Goal: Transaction & Acquisition: Purchase product/service

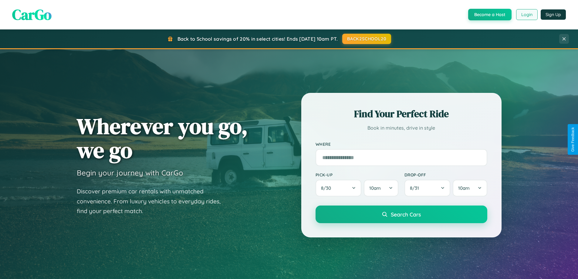
click at [526, 15] on button "Login" at bounding box center [527, 14] width 22 height 11
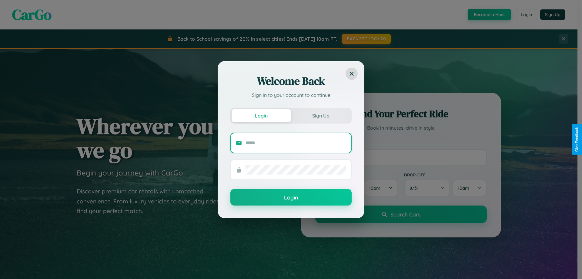
click at [296, 143] on input "text" at bounding box center [296, 143] width 101 height 10
type input "**********"
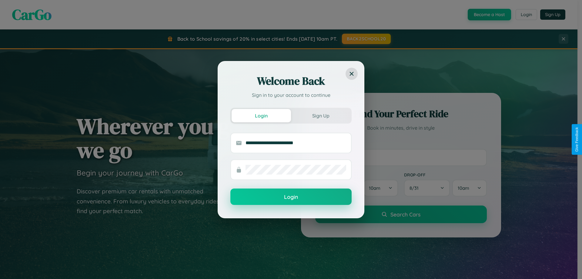
click at [291, 197] on button "Login" at bounding box center [291, 196] width 121 height 16
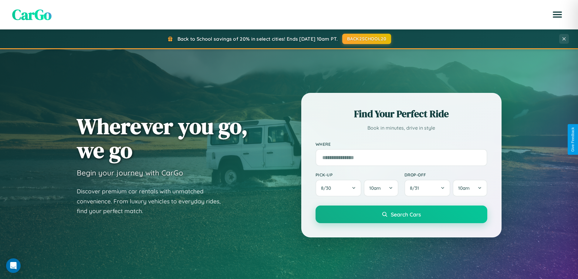
scroll to position [261, 0]
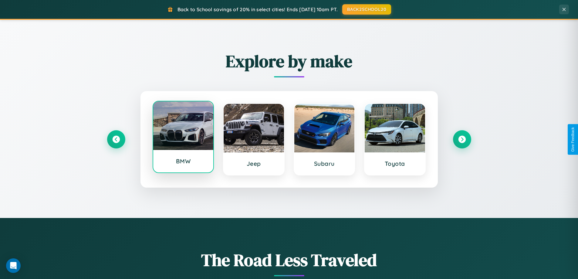
click at [183, 139] on div at bounding box center [183, 125] width 60 height 49
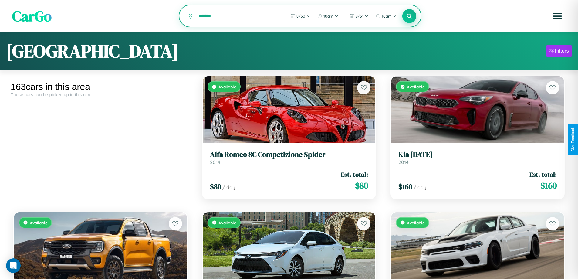
type input "*******"
click at [409, 16] on icon at bounding box center [409, 16] width 6 height 6
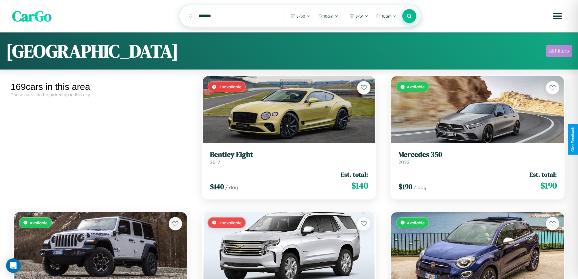
click at [559, 52] on div "Filters" at bounding box center [562, 51] width 14 height 6
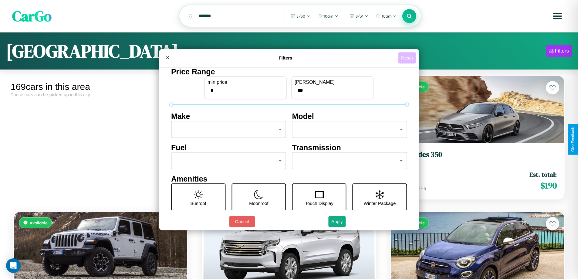
click at [408, 58] on button "Reset" at bounding box center [407, 57] width 18 height 11
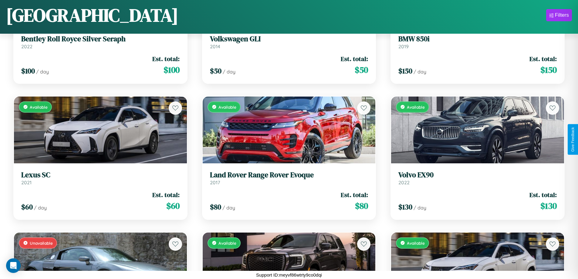
scroll to position [7013, 0]
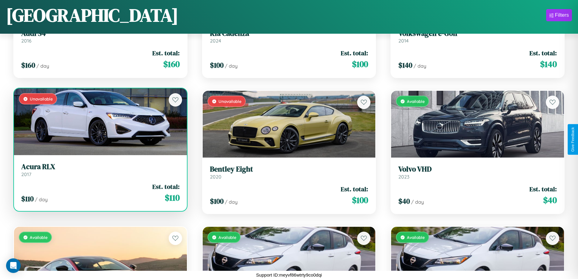
click at [99, 122] on div "Unavailable" at bounding box center [100, 121] width 173 height 67
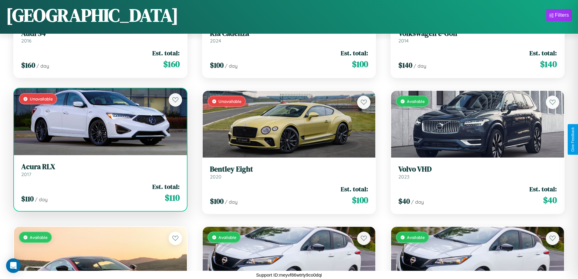
click at [99, 122] on div "Unavailable" at bounding box center [100, 121] width 173 height 67
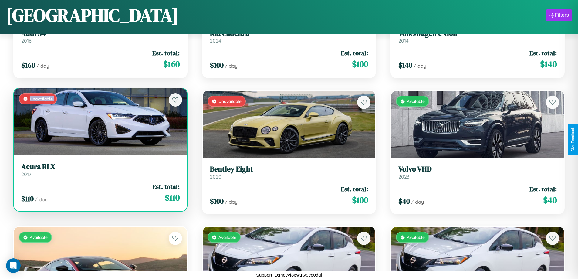
click at [99, 122] on div "Unavailable" at bounding box center [100, 121] width 173 height 67
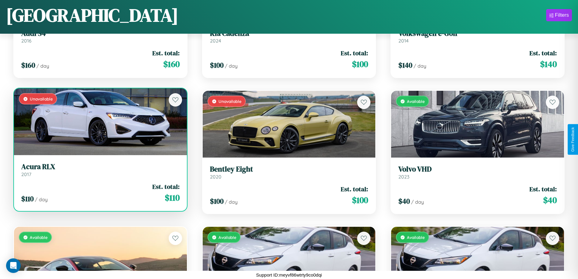
click at [99, 122] on div "Unavailable" at bounding box center [100, 121] width 173 height 67
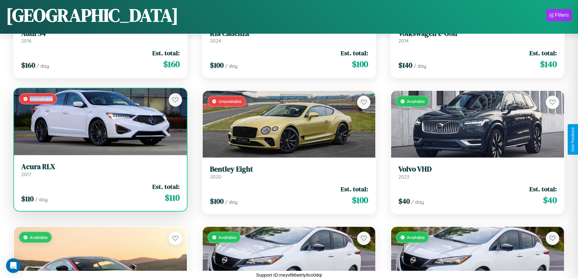
click at [99, 122] on div "Unavailable" at bounding box center [100, 121] width 173 height 67
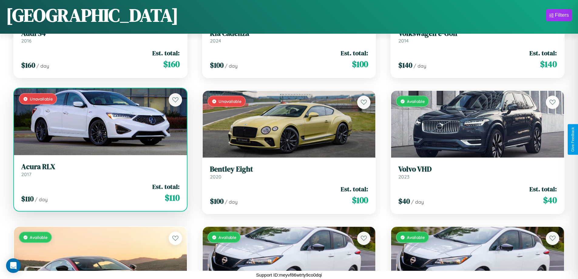
click at [99, 170] on h3 "Acura RLX" at bounding box center [100, 166] width 158 height 9
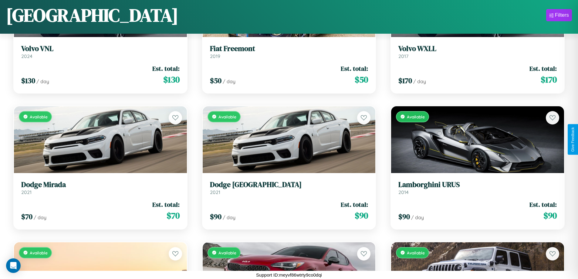
scroll to position [764, 0]
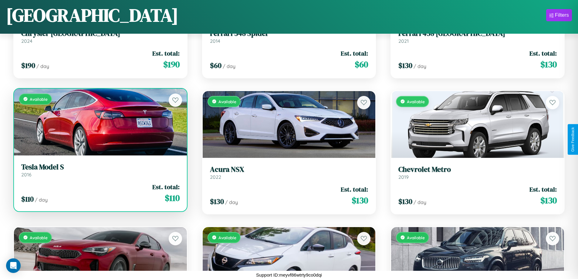
click at [99, 122] on div "Available" at bounding box center [100, 122] width 173 height 67
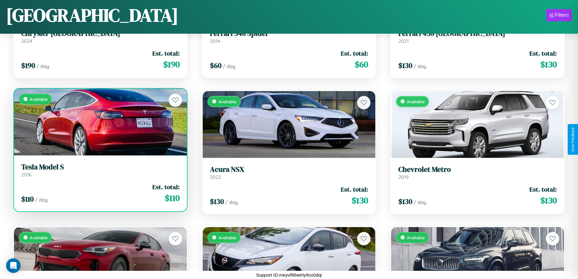
click at [99, 122] on div "Available" at bounding box center [100, 122] width 173 height 67
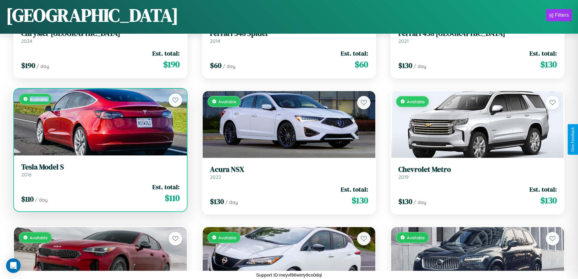
click at [99, 122] on div "Available" at bounding box center [100, 122] width 173 height 67
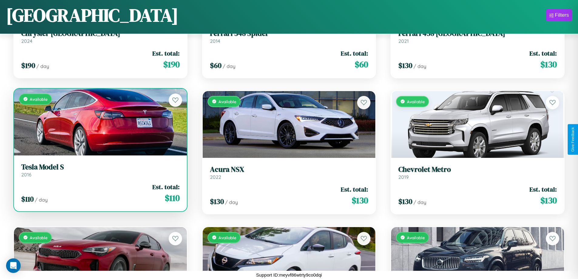
click at [99, 122] on div "Available" at bounding box center [100, 122] width 173 height 67
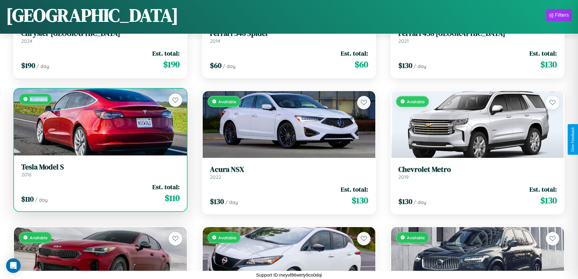
click at [99, 122] on div "Available" at bounding box center [100, 122] width 173 height 67
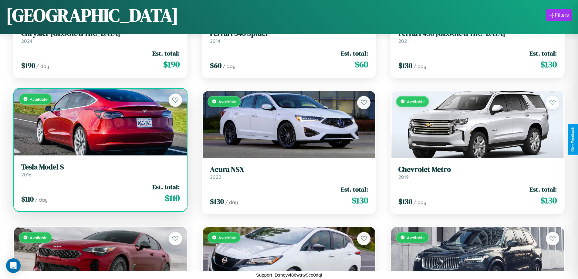
click at [99, 170] on h3 "Tesla Model S" at bounding box center [100, 167] width 158 height 9
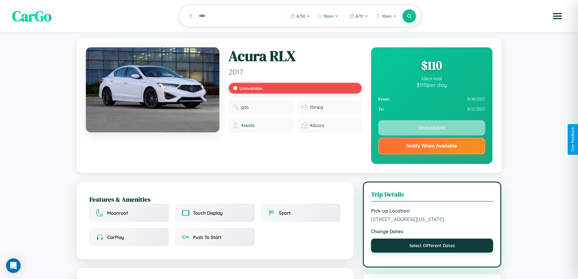
click at [432, 246] on button "Select Different Dates" at bounding box center [432, 245] width 122 height 14
select select "*"
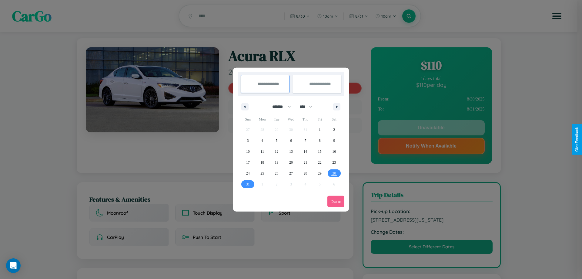
click at [279, 106] on select "******* ******** ***** ***** *** **** **** ****** ********* ******* ******** **…" at bounding box center [281, 107] width 26 height 10
drag, startPoint x: 309, startPoint y: 106, endPoint x: 291, endPoint y: 122, distance: 23.2
click at [309, 106] on select "**** **** **** **** **** **** **** **** **** **** **** **** **** **** **** ****…" at bounding box center [306, 107] width 18 height 10
select select "****"
click at [305, 140] on span "6" at bounding box center [306, 140] width 2 height 11
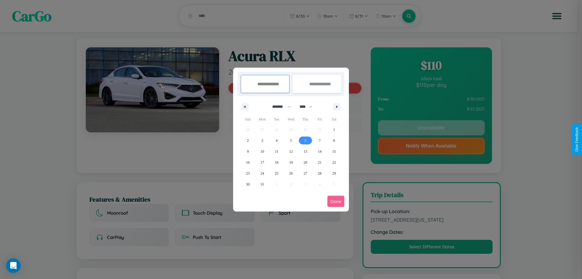
type input "**********"
click at [334, 151] on span "15" at bounding box center [334, 151] width 4 height 11
type input "**********"
click at [336, 201] on button "Done" at bounding box center [336, 201] width 17 height 11
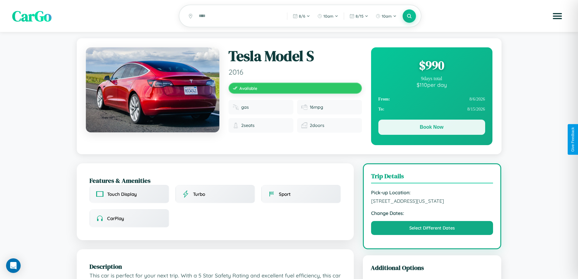
click at [431, 128] on button "Book Now" at bounding box center [431, 127] width 107 height 15
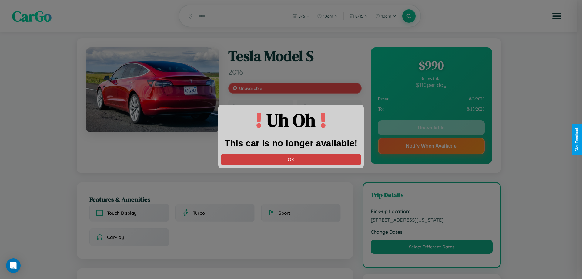
click at [291, 159] on button "OK" at bounding box center [291, 159] width 140 height 11
